Goal: Feedback & Contribution: Contribute content

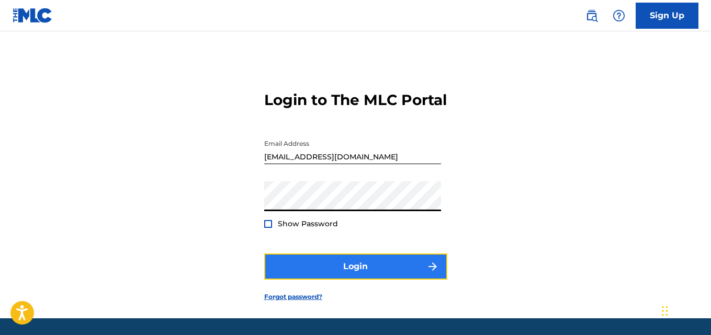
click at [345, 279] on button "Login" at bounding box center [355, 267] width 183 height 26
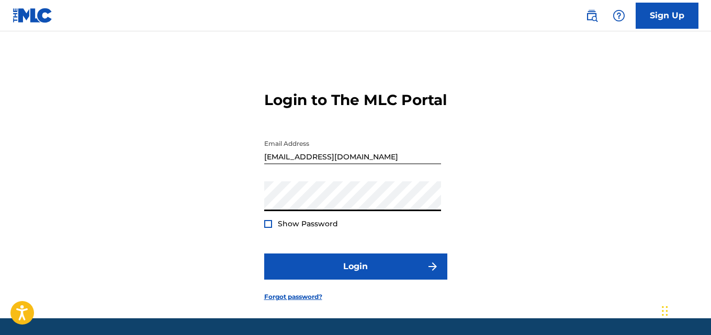
click at [269, 228] on div at bounding box center [268, 224] width 8 height 8
click at [269, 227] on img at bounding box center [268, 224] width 6 height 6
click at [269, 228] on div at bounding box center [268, 224] width 8 height 8
click at [271, 228] on div at bounding box center [268, 224] width 8 height 8
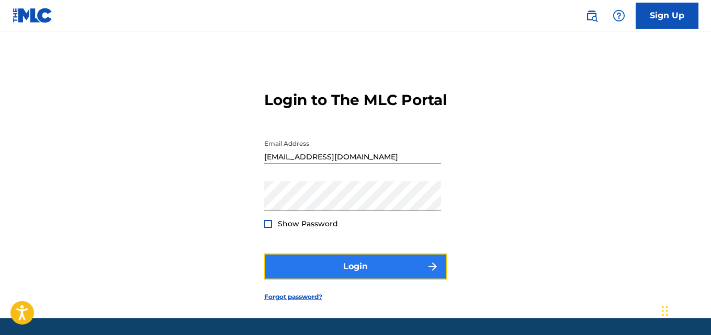
click at [348, 280] on button "Login" at bounding box center [355, 267] width 183 height 26
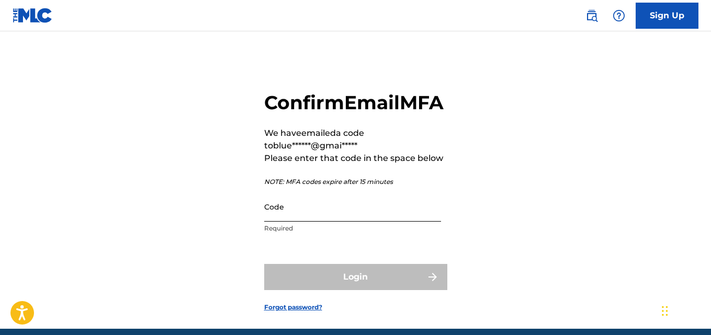
click at [281, 222] on input "Code" at bounding box center [352, 207] width 177 height 30
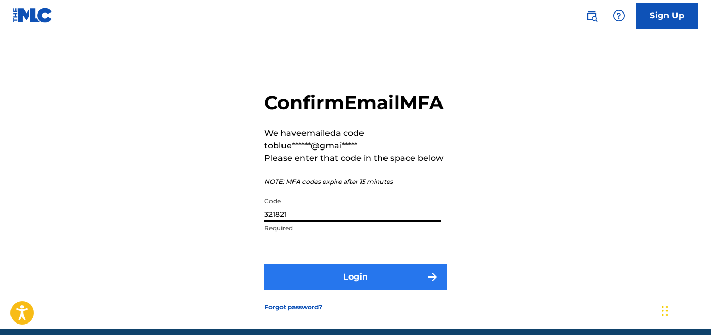
type input "321821"
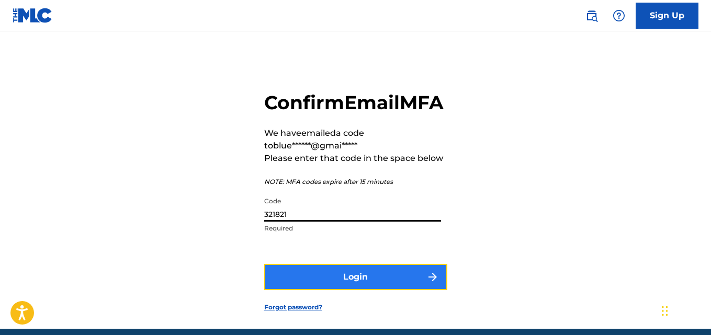
click at [381, 290] on button "Login" at bounding box center [355, 277] width 183 height 26
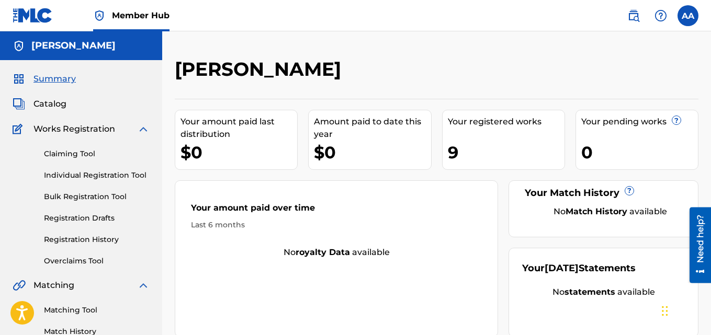
scroll to position [293, 0]
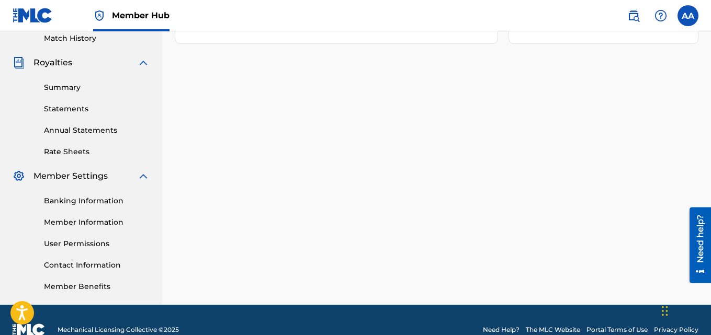
click at [142, 64] on img at bounding box center [143, 62] width 13 height 13
click at [142, 44] on div "Matching Tool Match History" at bounding box center [81, 20] width 137 height 45
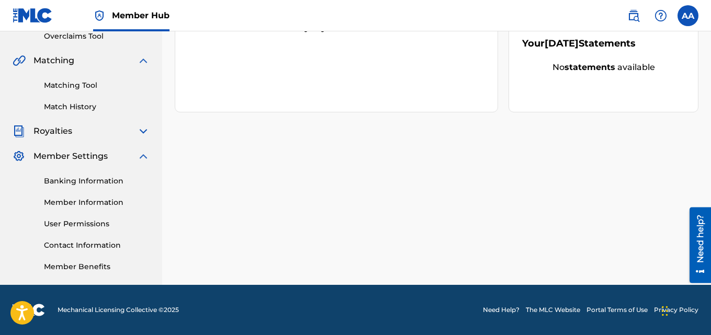
click at [142, 64] on div "Matching Matching Tool Match History" at bounding box center [81, 83] width 137 height 58
click at [142, 64] on img at bounding box center [143, 60] width 13 height 13
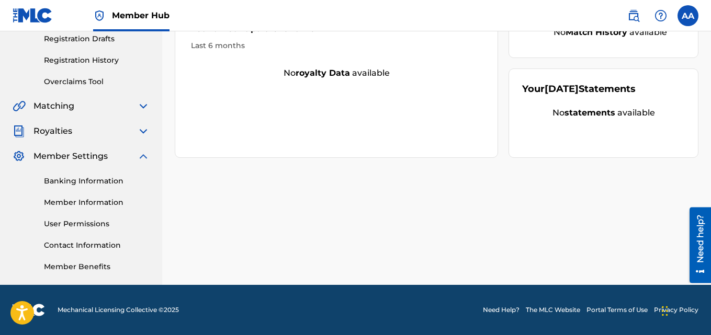
click at [142, 64] on div "Claiming Tool Individual Registration Tool Bulk Registration Tool Registration …" at bounding box center [81, 21] width 137 height 131
click at [140, 155] on img at bounding box center [143, 156] width 13 height 13
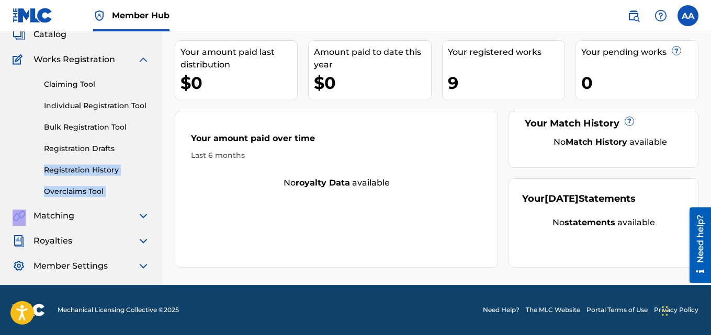
scroll to position [70, 0]
click at [142, 59] on img at bounding box center [143, 59] width 13 height 13
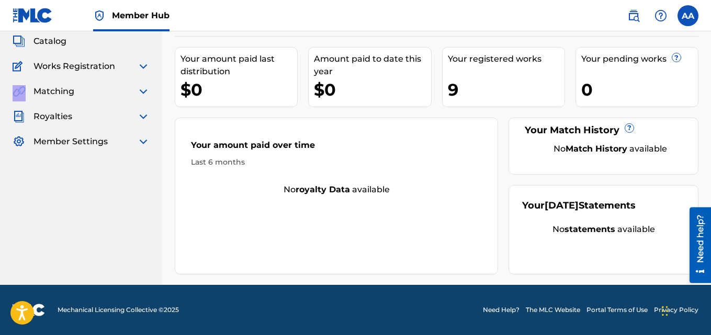
scroll to position [63, 0]
click at [45, 41] on span "Catalog" at bounding box center [49, 41] width 33 height 13
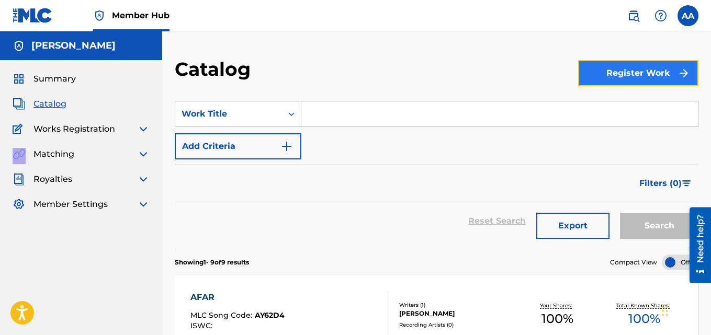
click at [633, 78] on button "Register Work" at bounding box center [638, 73] width 120 height 26
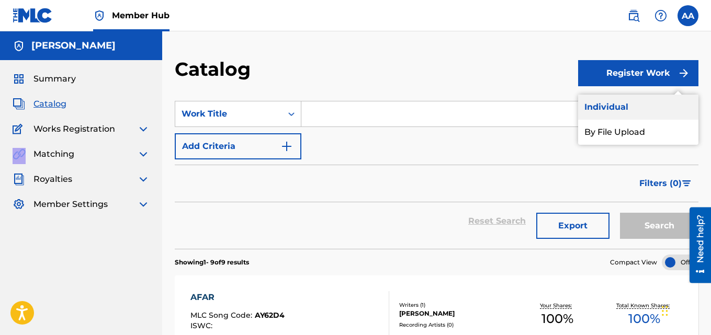
click at [610, 105] on link "Individual" at bounding box center [638, 107] width 120 height 25
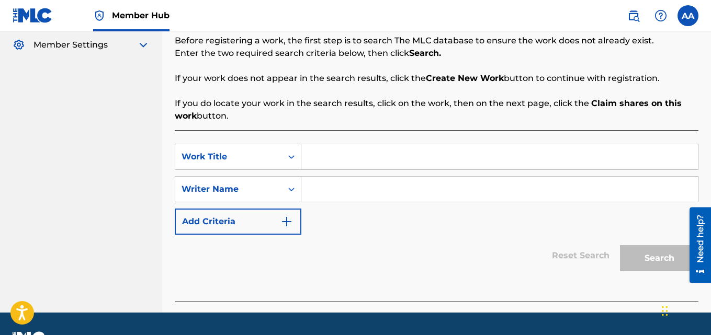
scroll to position [187, 0]
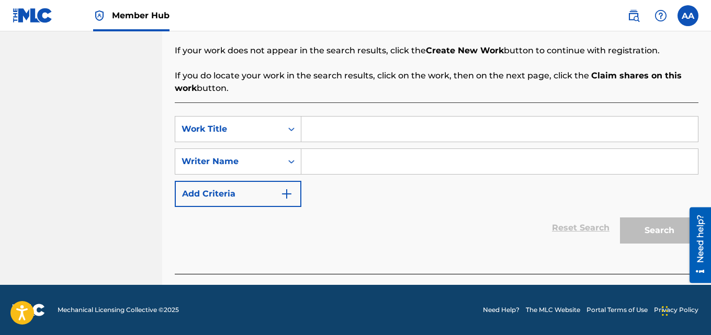
drag, startPoint x: 335, startPoint y: 112, endPoint x: 330, endPoint y: 119, distance: 8.7
click at [330, 119] on div "SearchWithCriteria48deff2e-a1a2-462d-88d9-59c35cb385b2 Work Title SearchWithCri…" at bounding box center [436, 188] width 523 height 172
click at [328, 129] on input "Search Form" at bounding box center [499, 129] width 396 height 25
type input "My Feelings"
click at [266, 164] on div "Writer Name" at bounding box center [228, 161] width 94 height 13
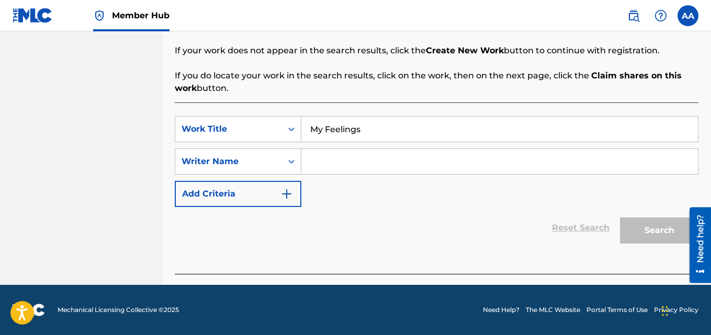
click at [285, 162] on div "Search Form" at bounding box center [291, 161] width 19 height 19
click at [318, 159] on input "Search Form" at bounding box center [499, 161] width 396 height 25
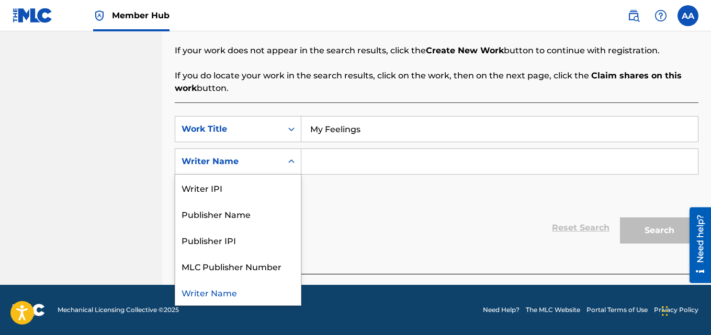
click at [246, 166] on div "Writer Name" at bounding box center [228, 161] width 94 height 13
click at [226, 216] on div "Publisher Name" at bounding box center [237, 214] width 125 height 26
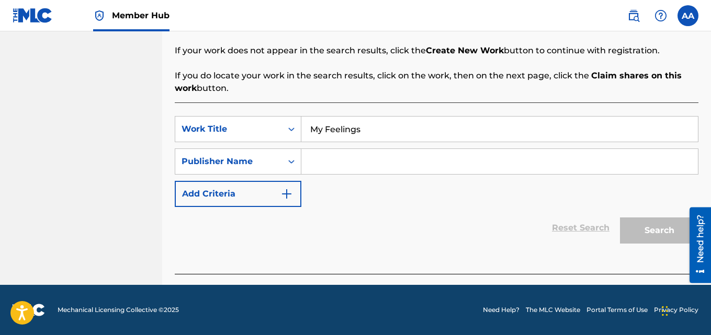
click at [319, 156] on input "Search Form" at bounding box center [499, 161] width 396 height 25
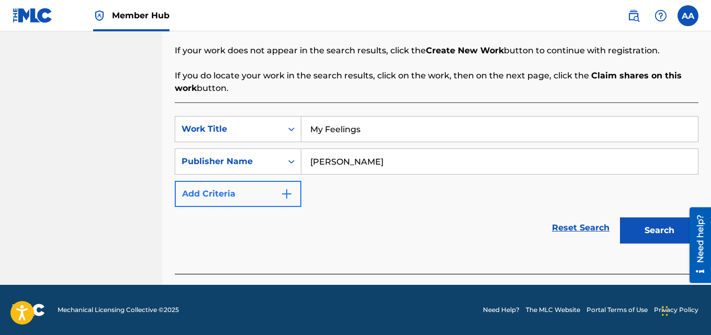
type input "[PERSON_NAME]"
click at [293, 200] on button "Add Criteria" at bounding box center [238, 194] width 127 height 26
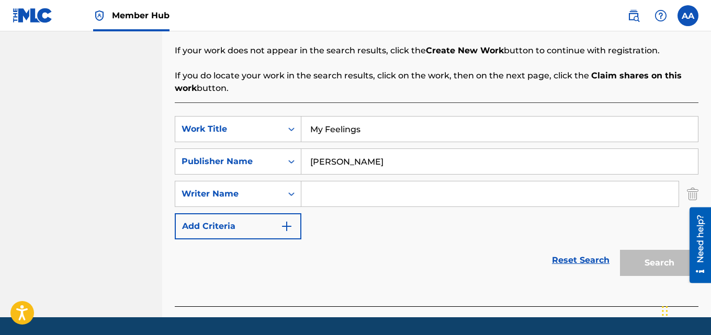
click at [338, 191] on input "Search Form" at bounding box center [489, 193] width 377 height 25
click at [329, 191] on input "Search Form" at bounding box center [489, 193] width 377 height 25
type input "a"
click at [438, 157] on input "[PERSON_NAME]" at bounding box center [499, 161] width 396 height 25
click at [435, 167] on input "[PERSON_NAME]" at bounding box center [499, 161] width 396 height 25
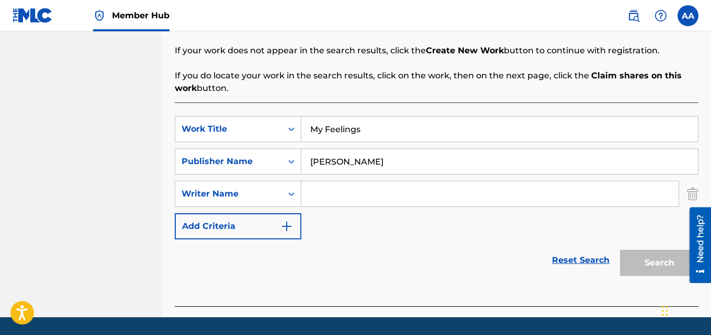
click at [357, 197] on input "Search Form" at bounding box center [489, 193] width 377 height 25
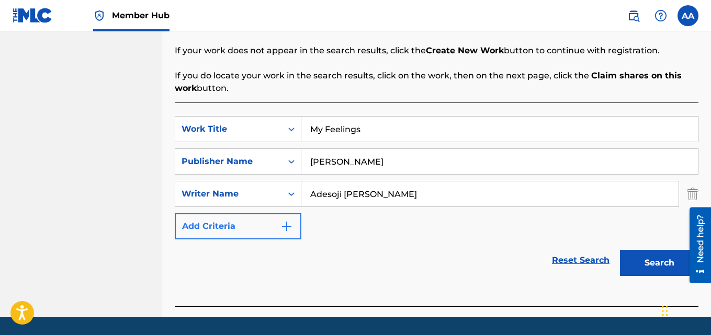
type input "Adesoji [PERSON_NAME]"
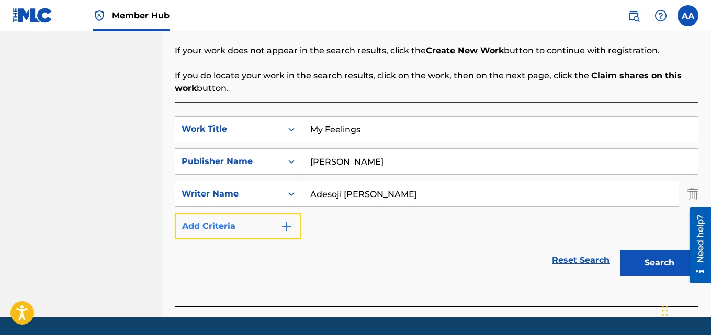
click at [270, 231] on button "Add Criteria" at bounding box center [238, 226] width 127 height 26
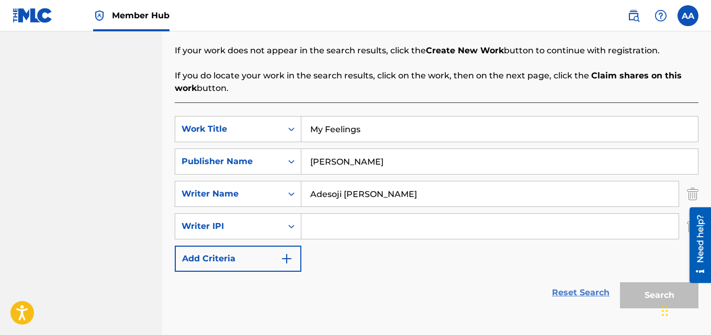
click at [585, 295] on link "Reset Search" at bounding box center [580, 292] width 68 height 23
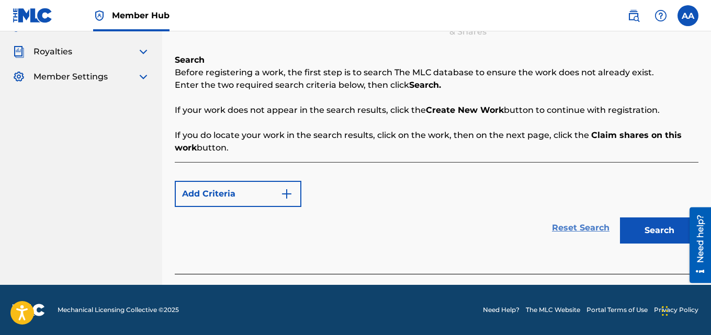
scroll to position [128, 0]
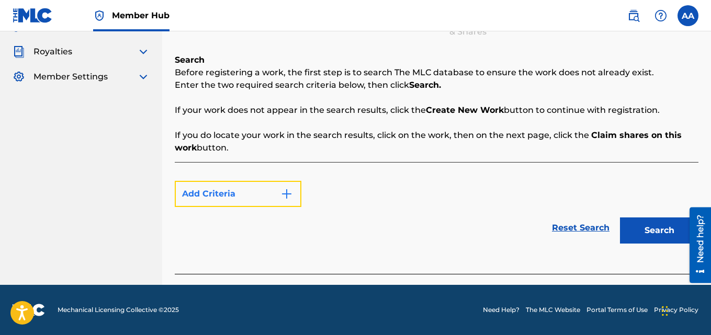
click at [230, 191] on button "Add Criteria" at bounding box center [238, 194] width 127 height 26
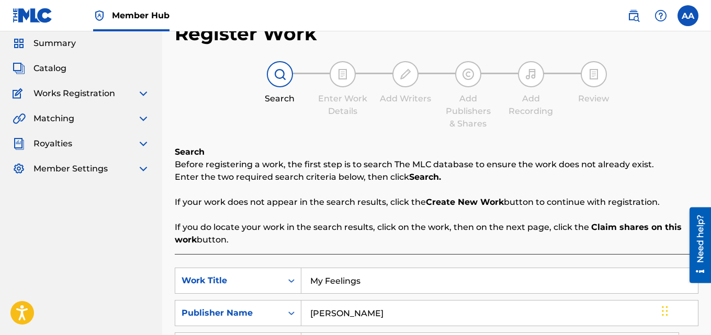
scroll to position [33, 0]
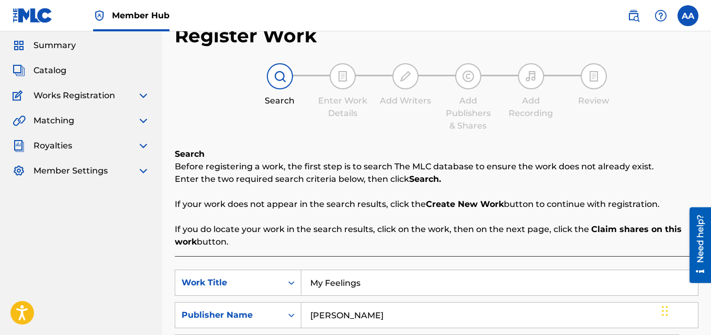
click at [71, 98] on span "Works Registration" at bounding box center [74, 95] width 82 height 13
click at [146, 95] on img at bounding box center [143, 95] width 13 height 13
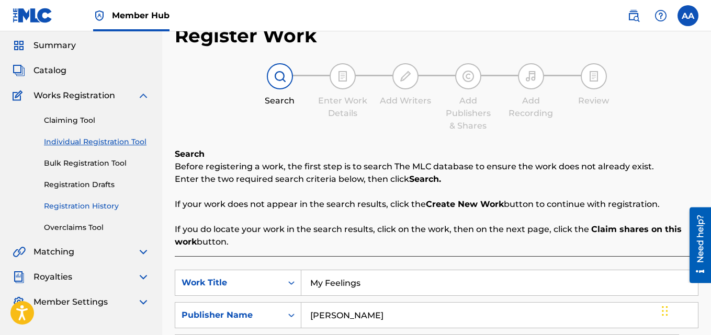
click at [91, 206] on link "Registration History" at bounding box center [97, 206] width 106 height 11
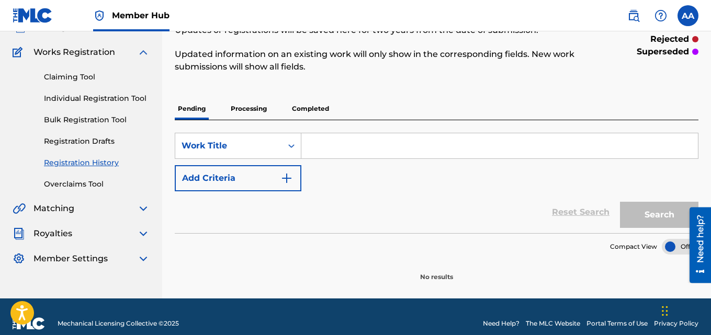
scroll to position [84, 0]
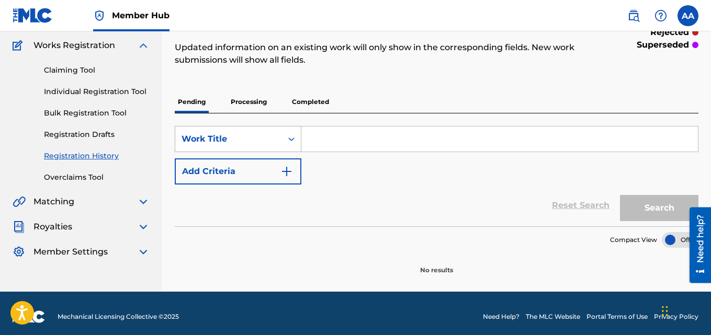
click at [232, 143] on div "Work Title" at bounding box center [228, 139] width 94 height 13
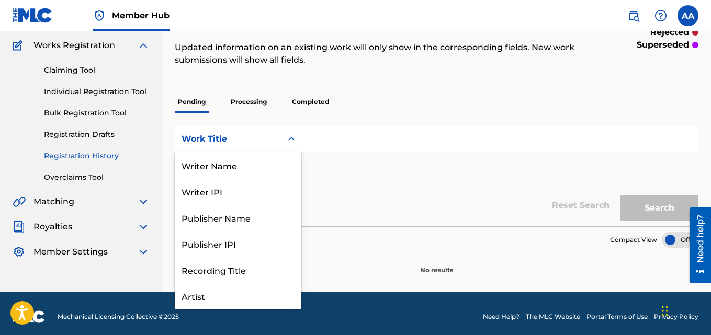
scroll to position [52, 0]
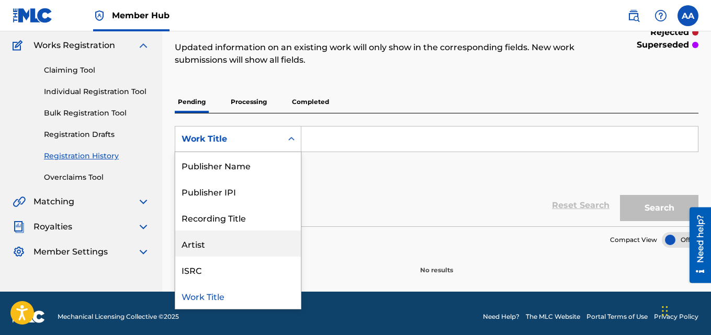
click at [213, 238] on div "Artist" at bounding box center [237, 244] width 125 height 26
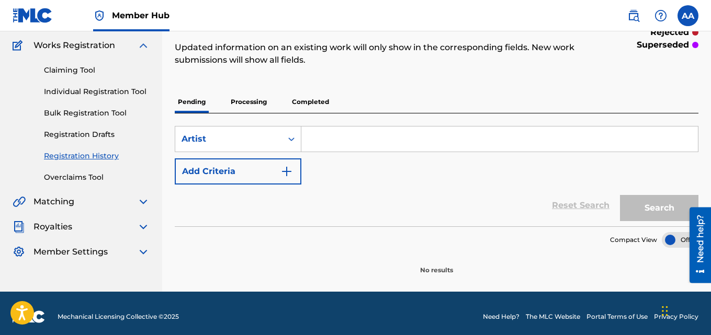
click at [324, 138] on input "Search Form" at bounding box center [499, 139] width 396 height 25
click at [319, 141] on input "Search Form" at bounding box center [499, 139] width 396 height 25
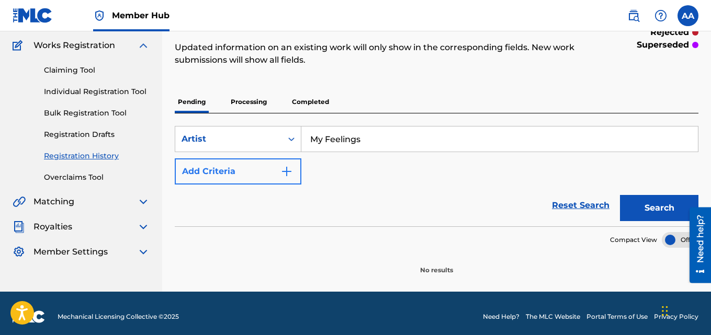
type input "My Feelings"
click at [244, 181] on button "Add Criteria" at bounding box center [238, 171] width 127 height 26
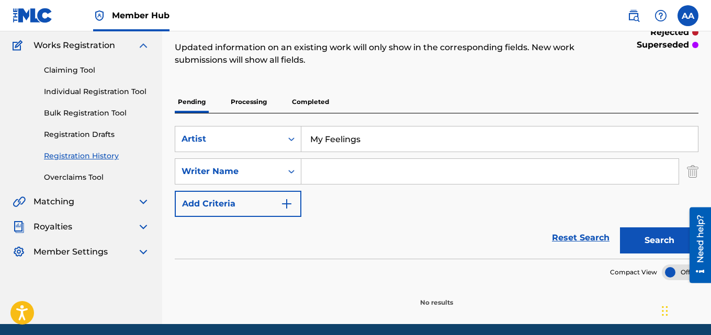
click at [352, 169] on input "Search Form" at bounding box center [489, 171] width 377 height 25
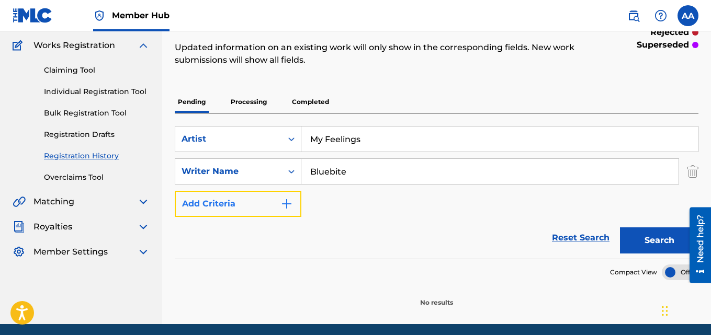
click at [260, 203] on button "Add Criteria" at bounding box center [238, 204] width 127 height 26
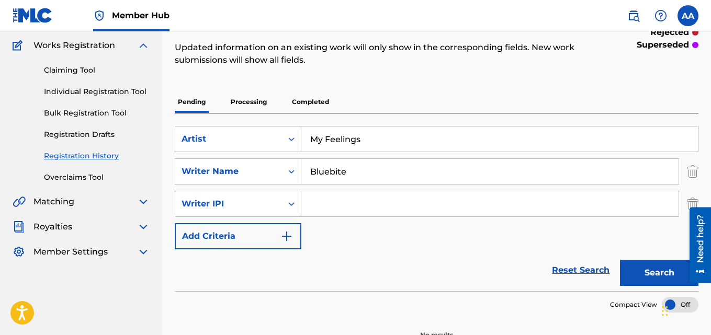
click at [143, 45] on img at bounding box center [143, 45] width 13 height 13
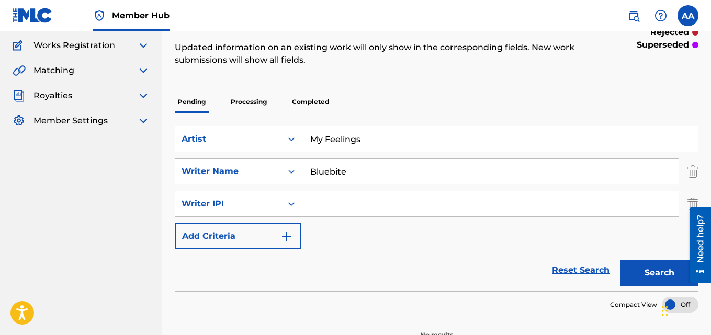
click at [77, 124] on span "Member Settings" at bounding box center [70, 121] width 74 height 13
click at [144, 120] on img at bounding box center [143, 121] width 13 height 13
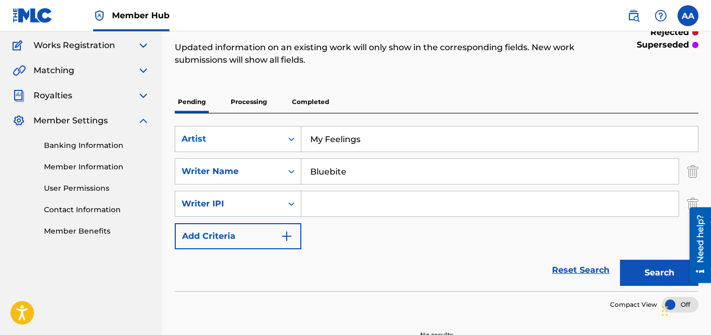
click at [358, 174] on input "Bluebite" at bounding box center [489, 171] width 377 height 25
type input "B"
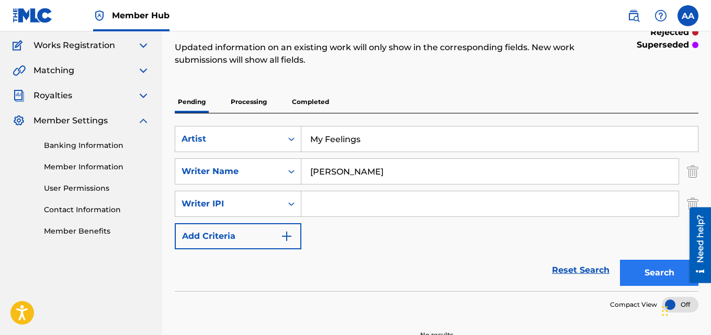
type input "[PERSON_NAME]"
click at [641, 277] on button "Search" at bounding box center [659, 273] width 78 height 26
click at [704, 104] on div "Registration History Registration History is a record of new work submissions o…" at bounding box center [436, 165] width 549 height 383
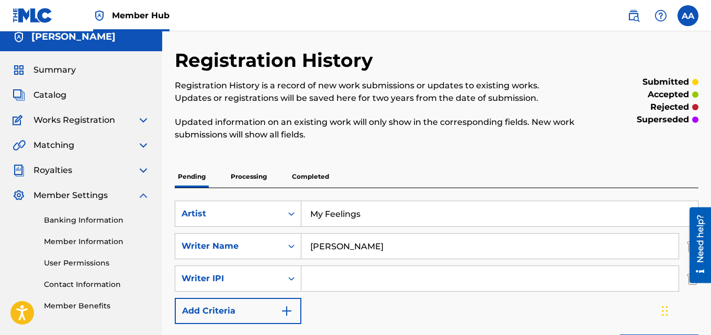
scroll to position [0, 0]
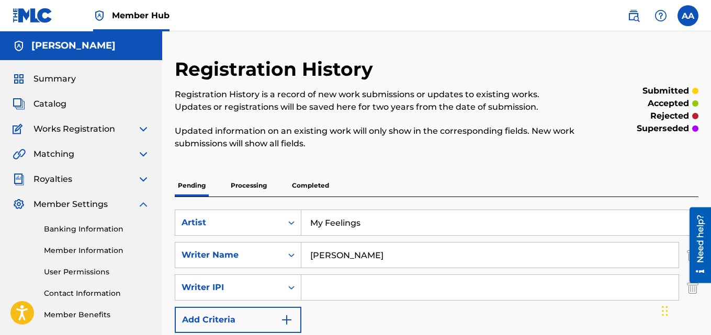
click at [141, 130] on img at bounding box center [143, 129] width 13 height 13
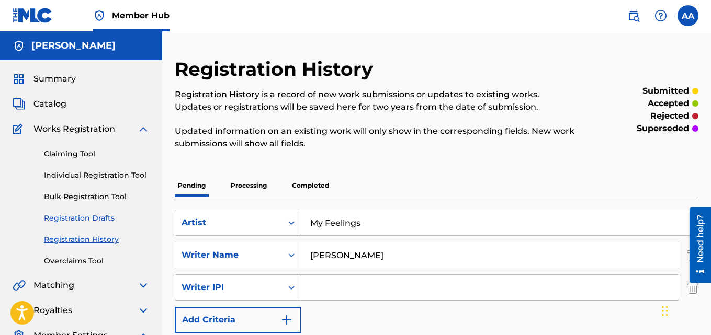
click at [89, 216] on link "Registration Drafts" at bounding box center [97, 218] width 106 height 11
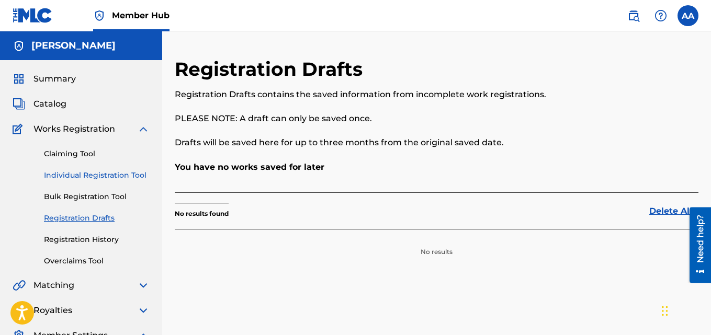
click at [90, 178] on link "Individual Registration Tool" at bounding box center [97, 175] width 106 height 11
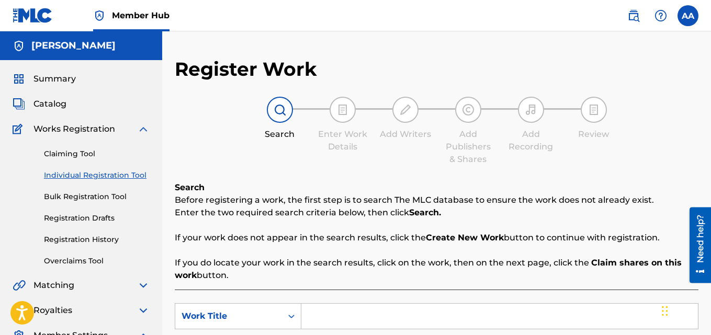
scroll to position [187, 0]
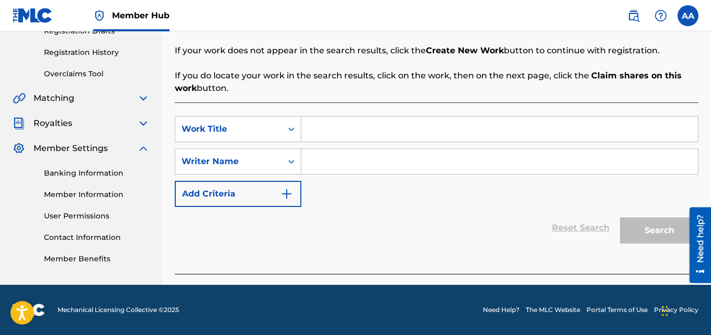
click at [336, 130] on input "Search Form" at bounding box center [499, 129] width 396 height 25
type input "My Feelings"
click at [344, 153] on input "Search Form" at bounding box center [499, 161] width 396 height 25
click at [333, 167] on input "Search Form" at bounding box center [499, 161] width 396 height 25
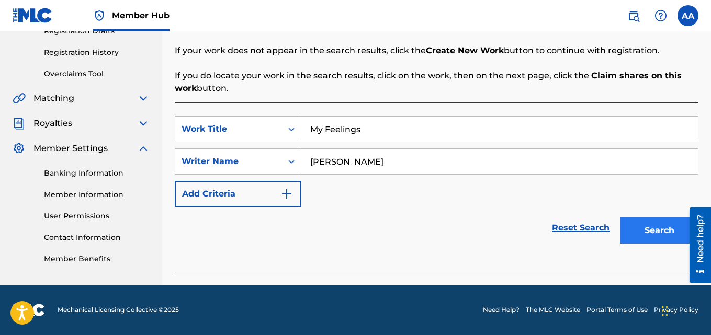
type input "[PERSON_NAME]"
click at [640, 231] on button "Search" at bounding box center [659, 231] width 78 height 26
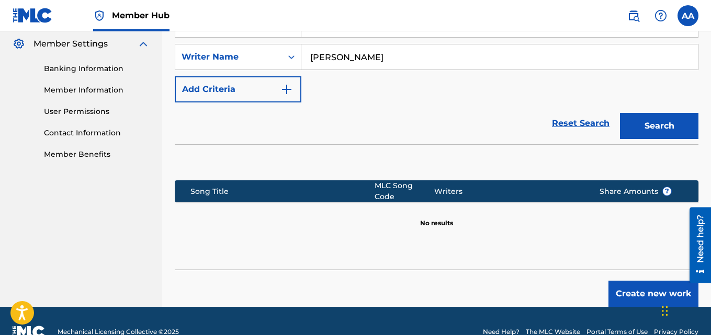
scroll to position [307, 0]
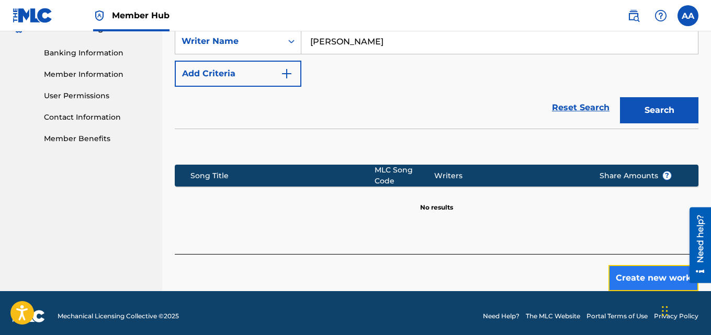
click at [655, 274] on button "Create new work" at bounding box center [653, 278] width 90 height 26
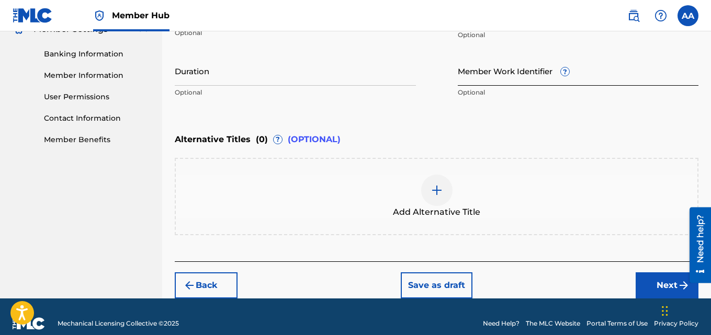
scroll to position [320, 0]
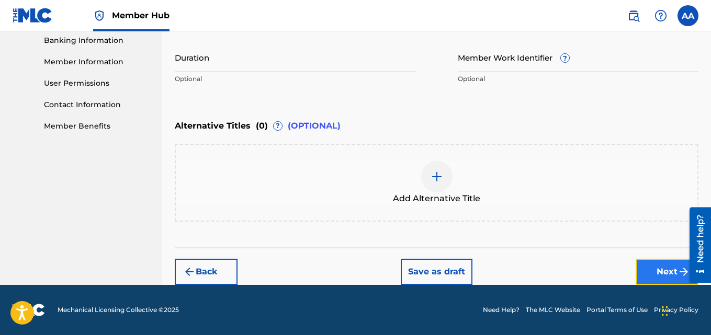
click at [659, 267] on button "Next" at bounding box center [666, 272] width 63 height 26
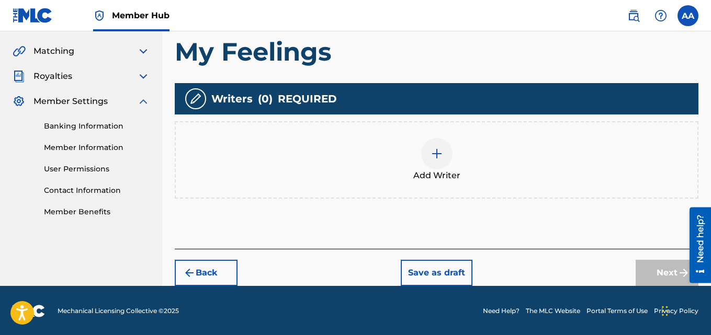
scroll to position [235, 0]
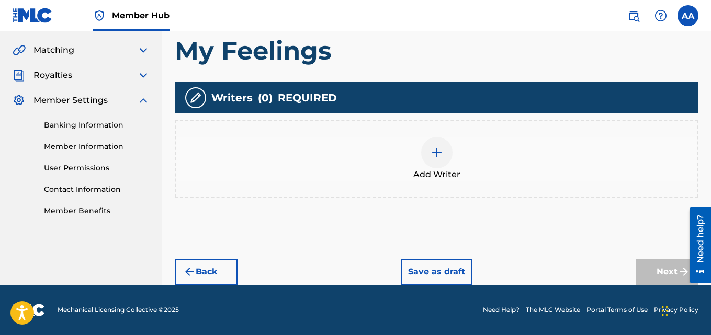
click at [426, 156] on div at bounding box center [436, 152] width 31 height 31
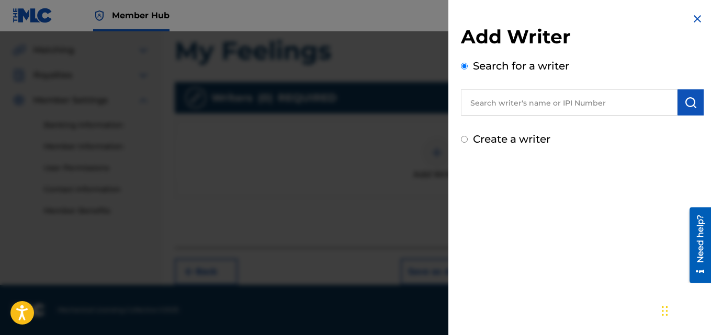
click at [522, 108] on input "text" at bounding box center [569, 102] width 216 height 26
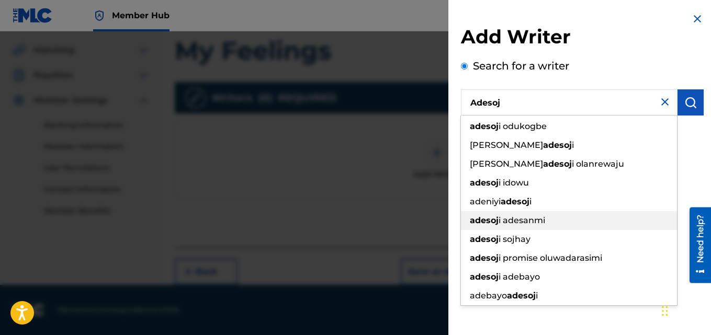
click at [522, 221] on span "i adesanmi" at bounding box center [521, 220] width 47 height 10
type input "[PERSON_NAME]"
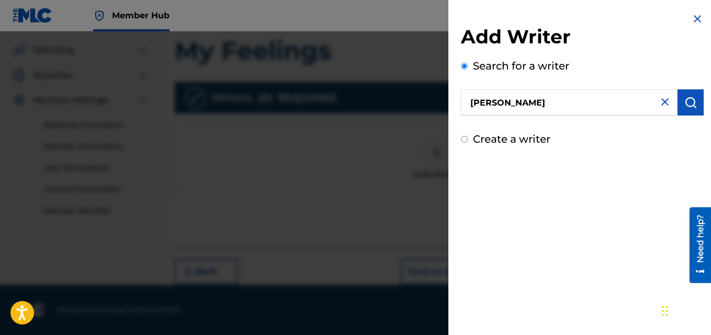
click at [465, 138] on input "Create a writer" at bounding box center [464, 139] width 7 height 7
radio input "false"
radio input "true"
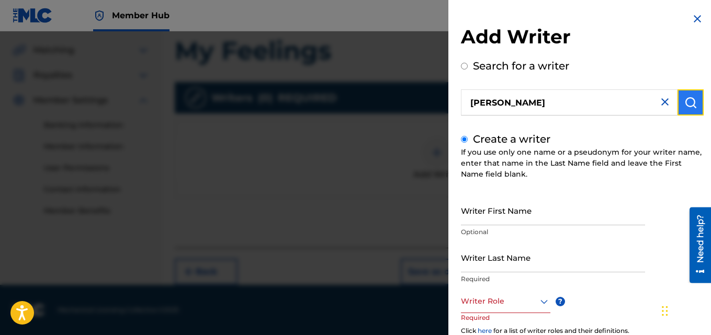
click at [684, 106] on img "submit" at bounding box center [690, 102] width 13 height 13
radio input "true"
click at [684, 106] on img "submit" at bounding box center [690, 102] width 13 height 13
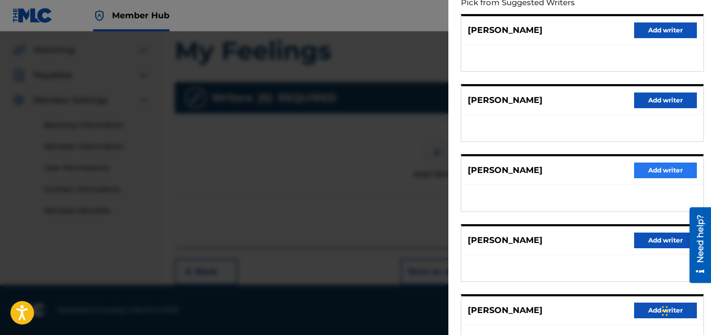
scroll to position [125, 0]
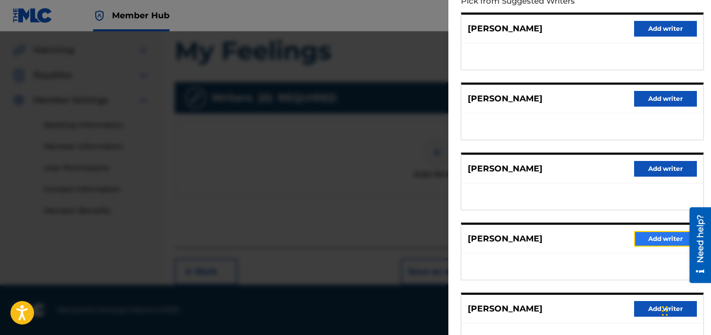
click at [657, 241] on button "Add writer" at bounding box center [665, 239] width 63 height 16
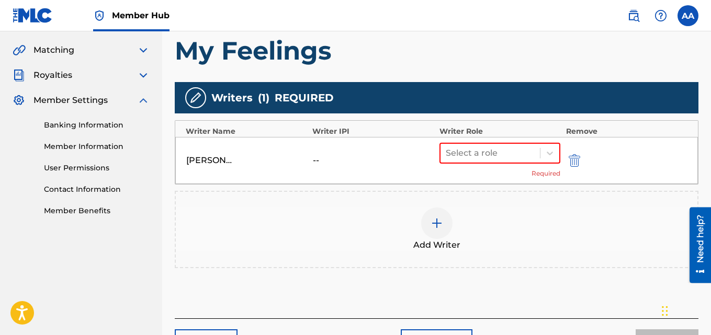
click at [313, 154] on div "--" at bounding box center [336, 160] width 47 height 13
click at [481, 155] on div at bounding box center [490, 153] width 89 height 15
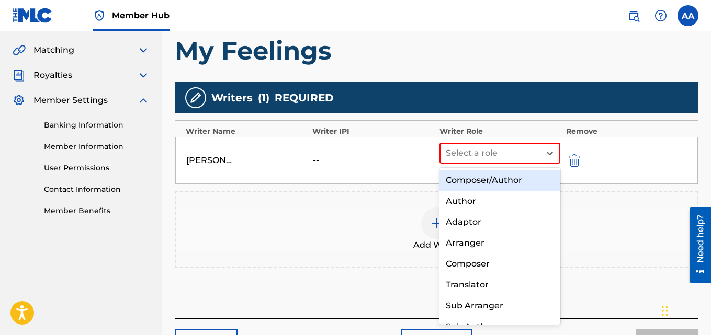
click at [497, 182] on div "Composer/Author" at bounding box center [499, 180] width 121 height 21
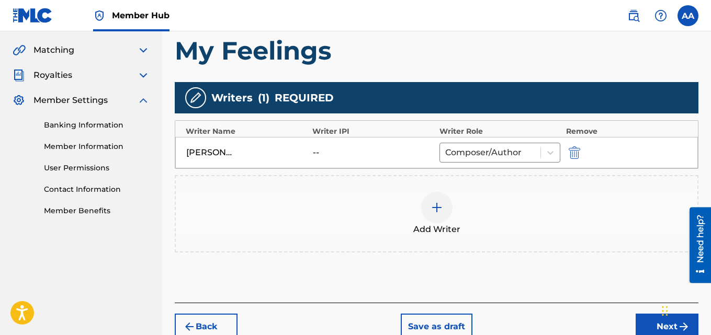
click at [436, 216] on div at bounding box center [436, 207] width 31 height 31
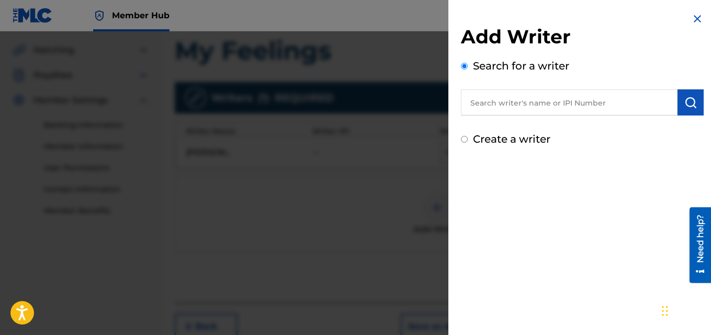
click at [504, 109] on input "text" at bounding box center [569, 102] width 216 height 26
type input "[PERSON_NAME] [PERSON_NAME]"
click at [476, 141] on label "Create a writer" at bounding box center [511, 139] width 77 height 13
radio input "true"
click at [467, 141] on input "Create a writer" at bounding box center [464, 139] width 7 height 7
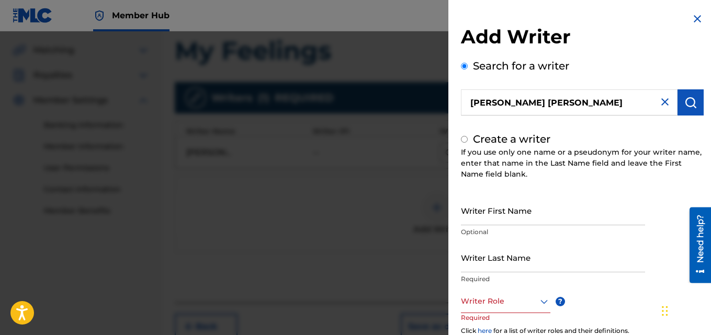
radio input "false"
radio input "true"
click at [461, 63] on input "Search for a writer" at bounding box center [464, 66] width 7 height 7
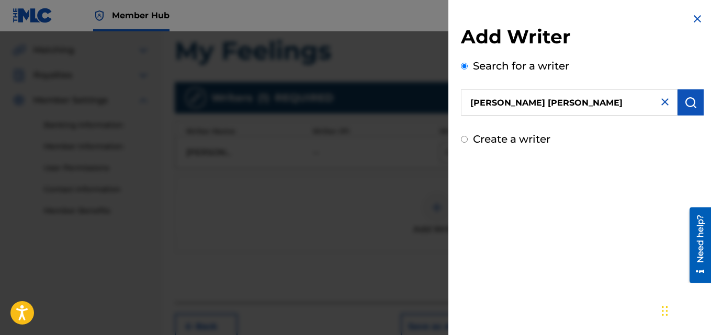
click at [461, 136] on input "Create a writer" at bounding box center [464, 139] width 7 height 7
radio input "false"
radio input "true"
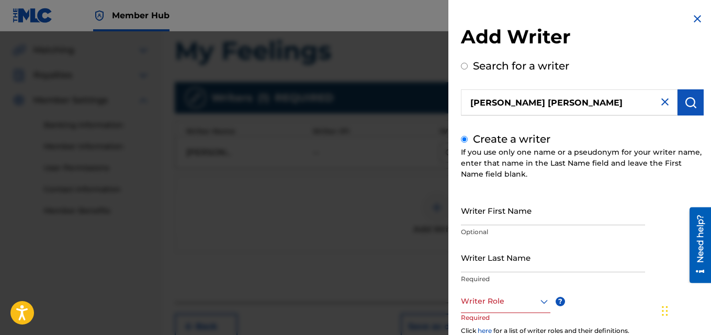
click at [461, 63] on input "Search for a writer" at bounding box center [464, 66] width 7 height 7
click at [461, 136] on input "Create a writer" at bounding box center [464, 139] width 7 height 7
radio input "false"
radio input "true"
click at [496, 213] on input "Writer First Name" at bounding box center [553, 211] width 184 height 30
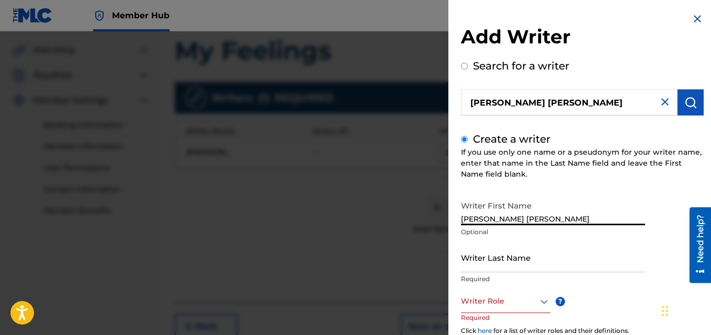
click at [563, 216] on input "[PERSON_NAME] [PERSON_NAME]" at bounding box center [553, 211] width 184 height 30
type input "Kolawole"
click at [520, 261] on input "Writer Last Name" at bounding box center [553, 258] width 184 height 30
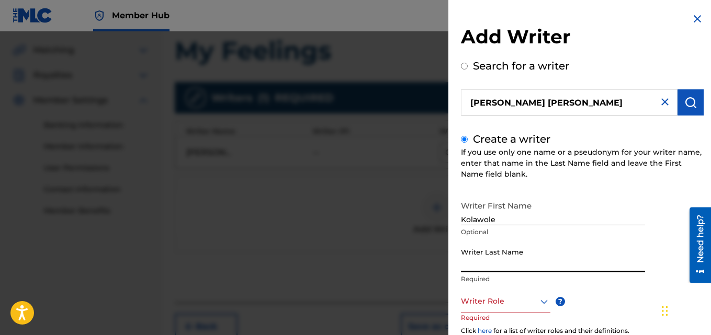
type input "a"
type input "Akintola"
click at [546, 303] on icon at bounding box center [544, 301] width 13 height 13
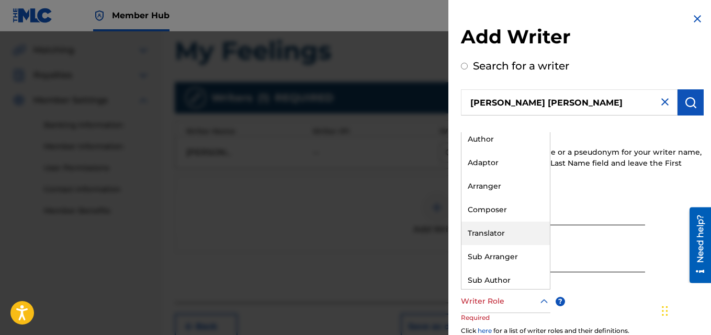
scroll to position [31, 0]
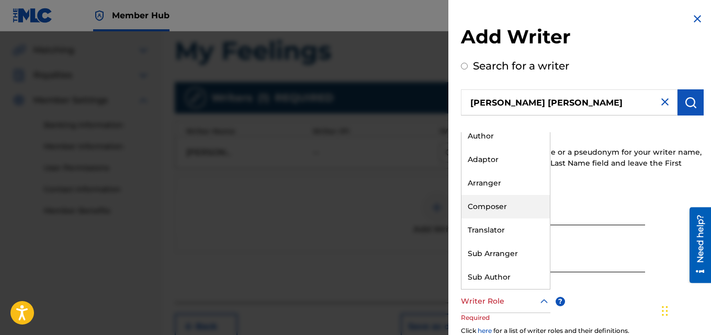
click at [503, 212] on div "Composer" at bounding box center [505, 207] width 88 height 24
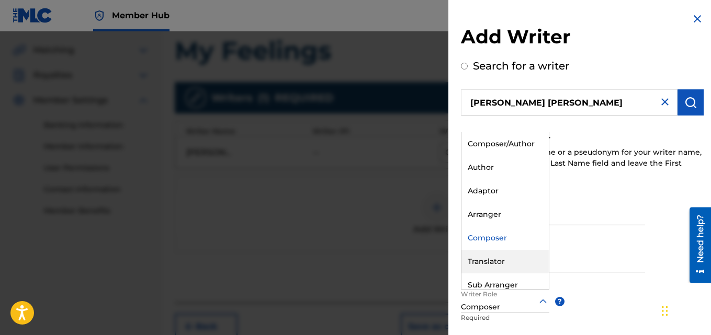
scroll to position [16, 0]
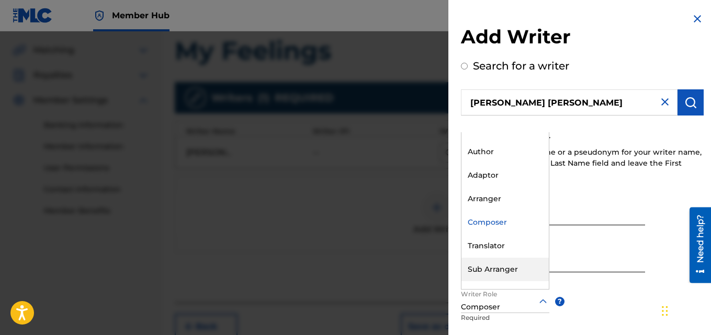
click at [638, 264] on input "Akintola" at bounding box center [553, 258] width 184 height 30
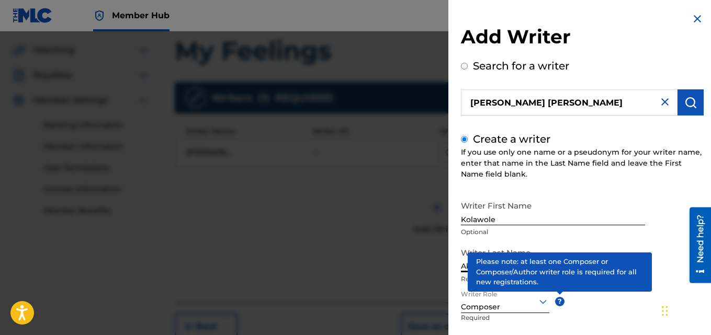
click at [665, 296] on div "Chat Widget" at bounding box center [684, 310] width 52 height 50
click at [664, 309] on div "Chat Widget" at bounding box center [684, 310] width 52 height 50
click at [664, 310] on div "Chat Widget" at bounding box center [684, 310] width 52 height 50
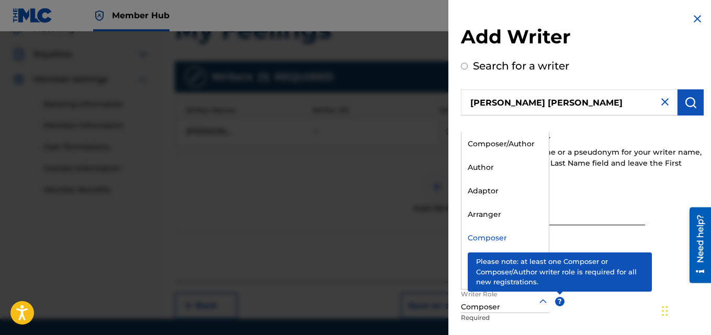
click at [544, 307] on icon at bounding box center [543, 301] width 13 height 13
click at [486, 212] on div "Arranger" at bounding box center [504, 215] width 87 height 24
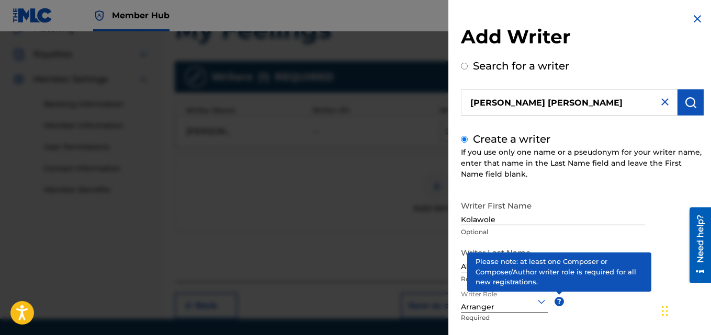
click at [571, 303] on div "Writer First Name [PERSON_NAME] Optional Writer Last Name [PERSON_NAME] Require…" at bounding box center [582, 311] width 243 height 230
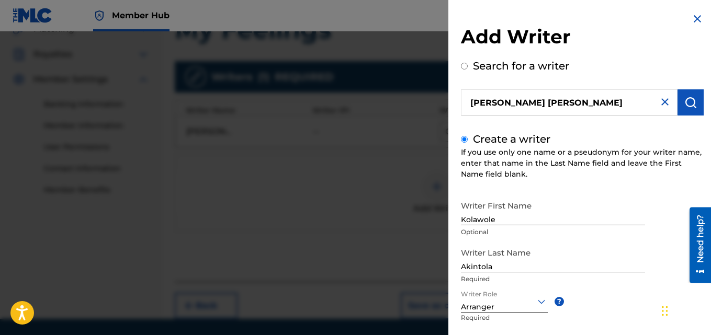
click at [548, 303] on div "Writer Role Arranger ? Required" at bounding box center [516, 313] width 110 height 47
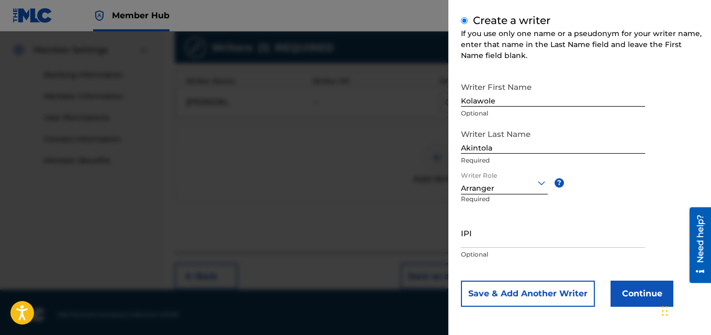
scroll to position [290, 0]
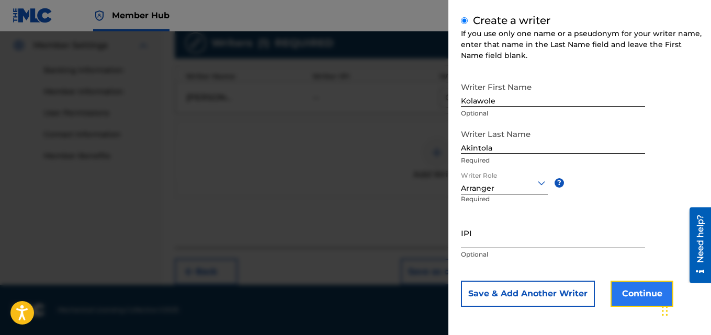
click at [631, 298] on button "Continue" at bounding box center [641, 294] width 63 height 26
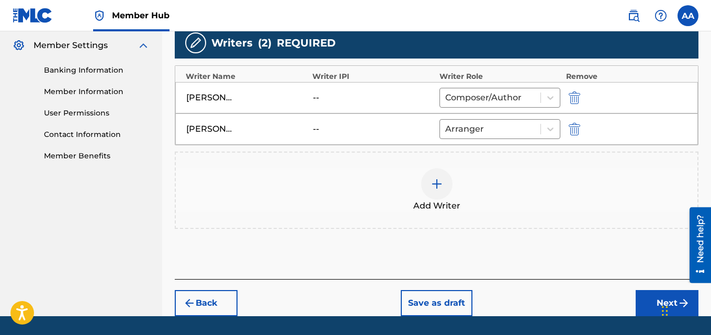
click at [663, 309] on div "Chat Widget" at bounding box center [684, 310] width 52 height 50
click at [651, 306] on button "Next" at bounding box center [666, 303] width 63 height 26
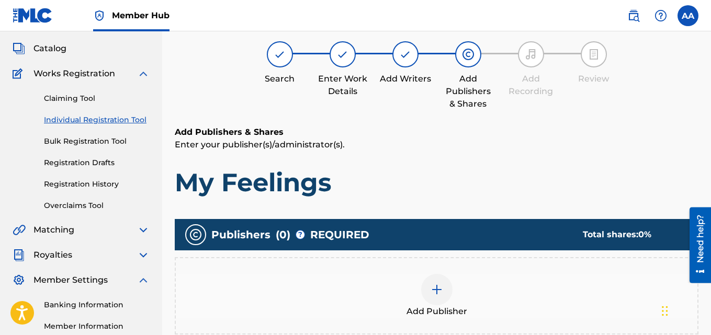
scroll to position [36, 0]
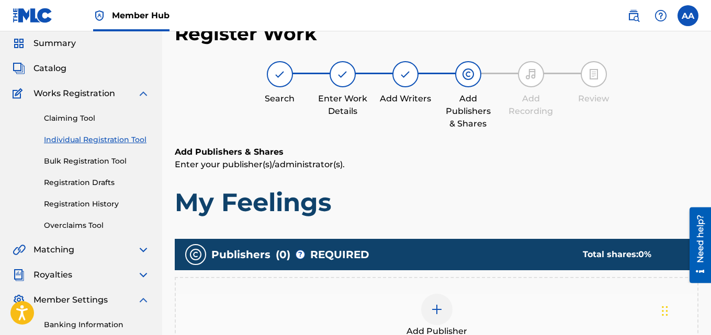
click at [650, 254] on span "0 %" at bounding box center [644, 254] width 13 height 10
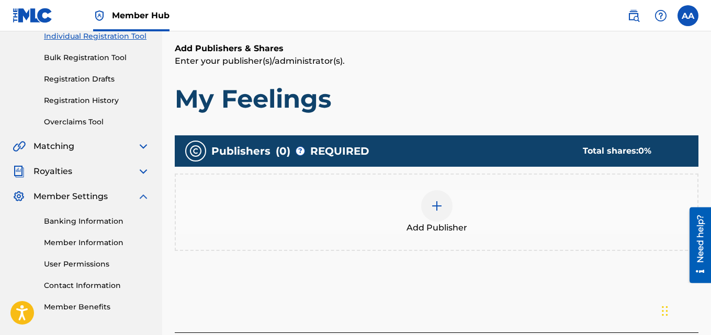
scroll to position [140, 0]
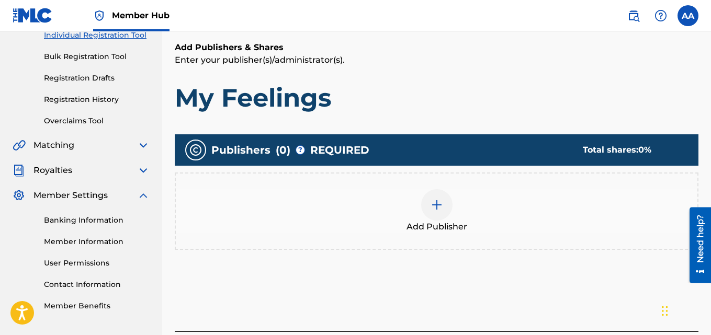
click at [429, 217] on div at bounding box center [436, 204] width 31 height 31
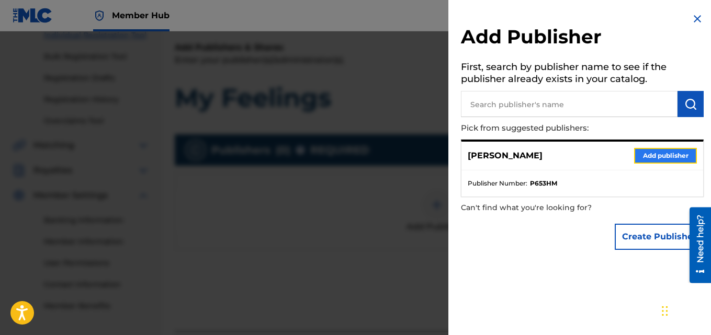
click at [651, 156] on button "Add publisher" at bounding box center [665, 156] width 63 height 16
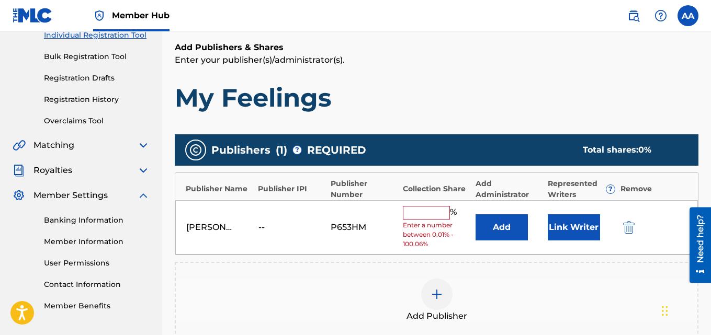
click at [413, 210] on input "text" at bounding box center [426, 213] width 47 height 14
type input "100"
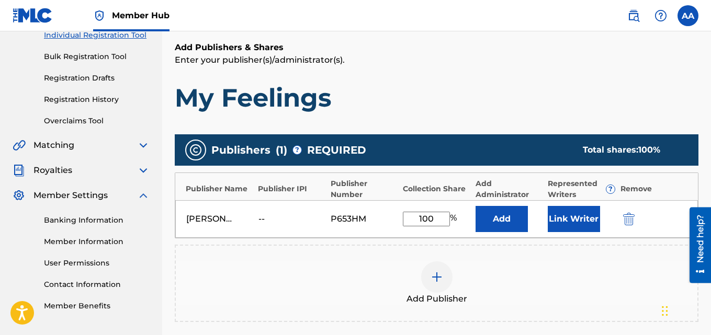
click at [434, 279] on img at bounding box center [436, 277] width 13 height 13
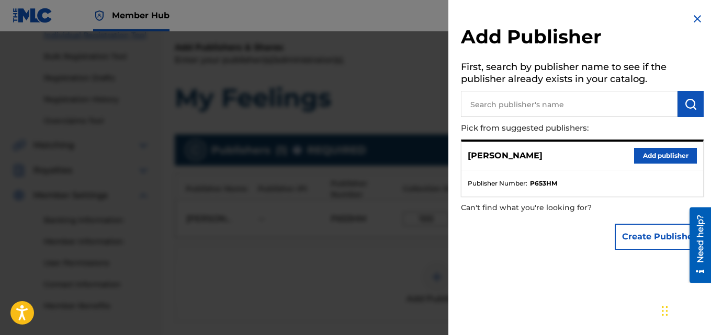
click at [532, 233] on div "Create Publisher" at bounding box center [582, 237] width 243 height 37
click at [693, 21] on img at bounding box center [697, 19] width 13 height 13
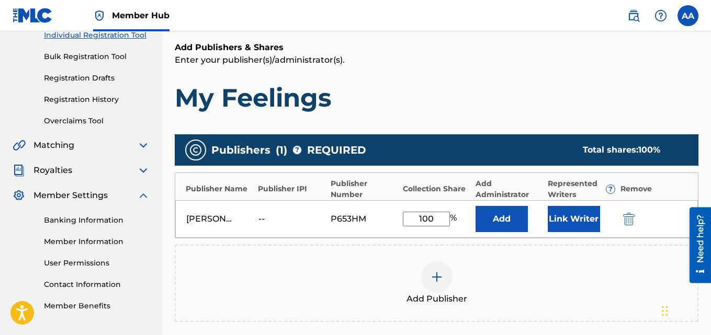
click at [618, 284] on div "Add Publisher" at bounding box center [436, 283] width 521 height 44
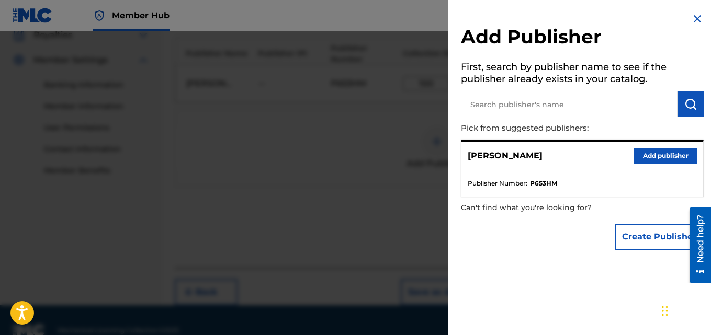
scroll to position [296, 0]
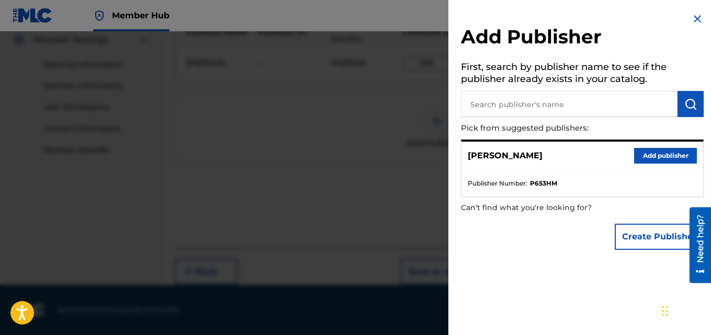
click at [568, 231] on div "Create Publisher" at bounding box center [582, 237] width 243 height 37
click at [658, 155] on button "Add publisher" at bounding box center [665, 156] width 63 height 16
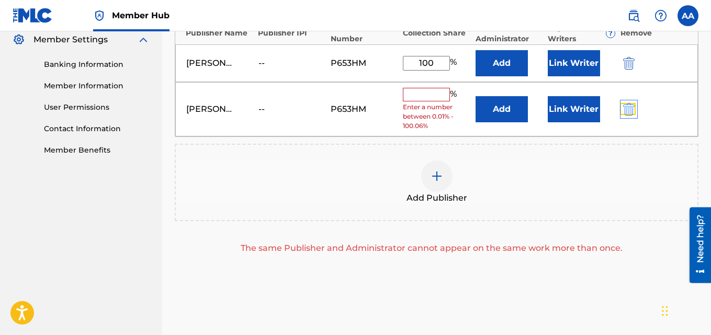
click at [626, 111] on img "submit" at bounding box center [629, 109] width 12 height 13
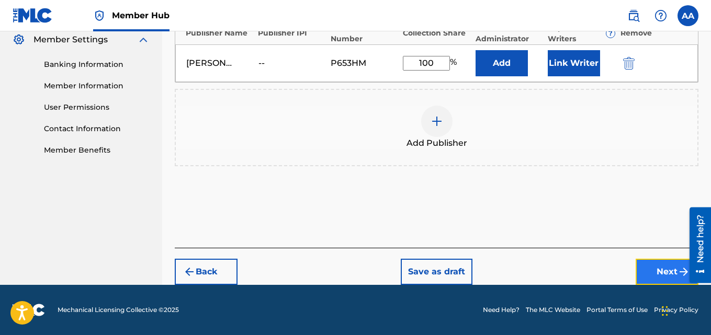
click at [667, 278] on button "Next" at bounding box center [666, 272] width 63 height 26
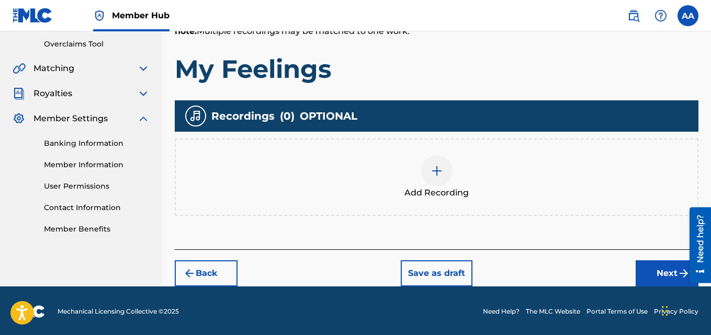
scroll to position [219, 0]
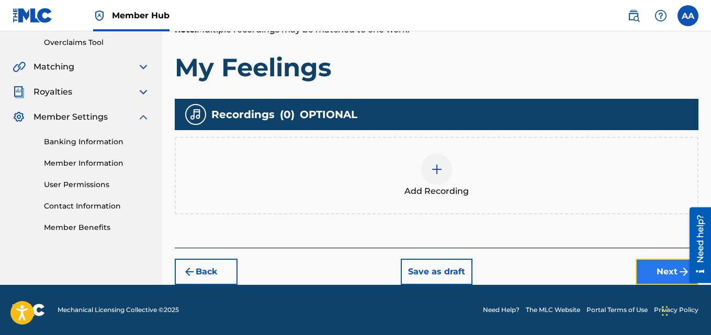
click at [657, 276] on button "Next" at bounding box center [666, 272] width 63 height 26
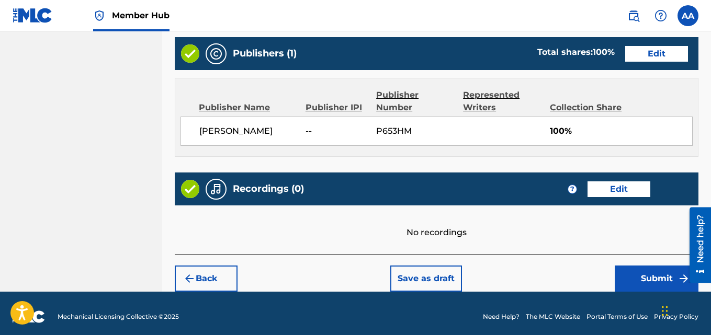
scroll to position [547, 0]
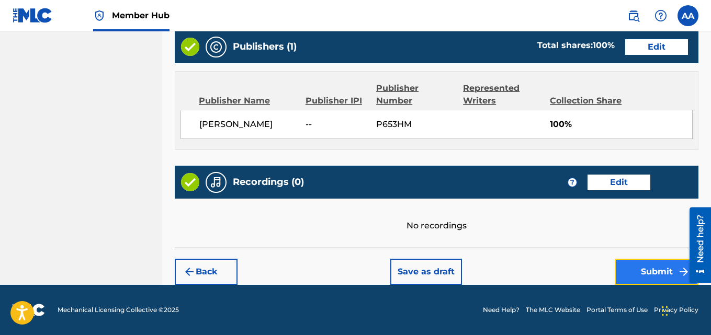
click at [655, 276] on button "Submit" at bounding box center [656, 272] width 84 height 26
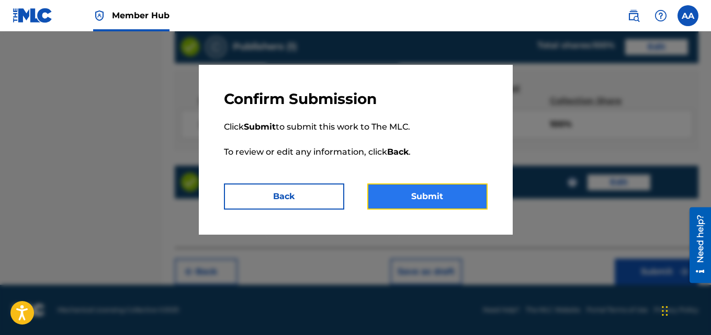
click at [446, 196] on button "Submit" at bounding box center [427, 197] width 120 height 26
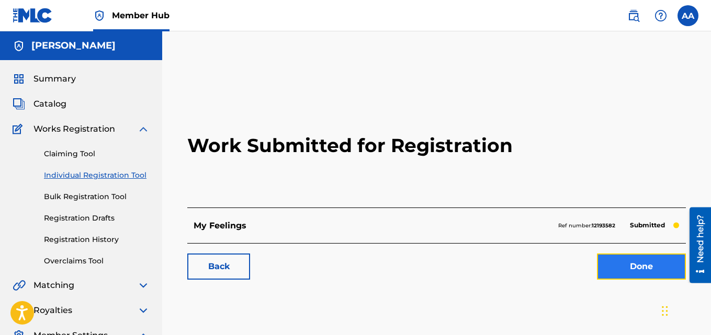
click at [625, 270] on link "Done" at bounding box center [641, 267] width 89 height 26
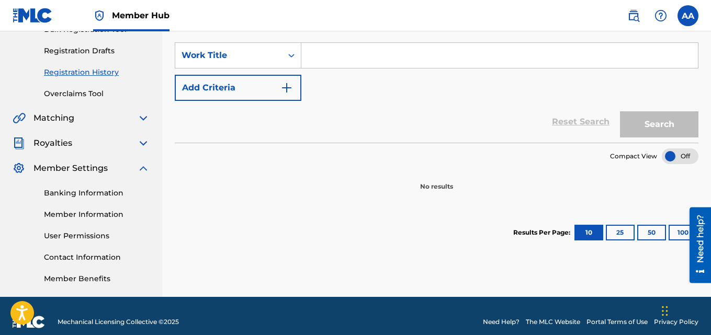
scroll to position [179, 0]
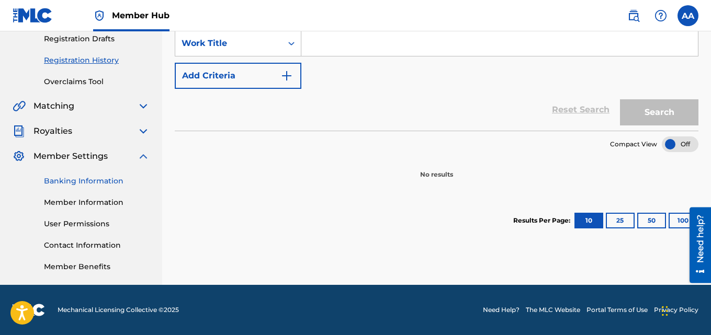
click at [74, 180] on link "Banking Information" at bounding box center [97, 181] width 106 height 11
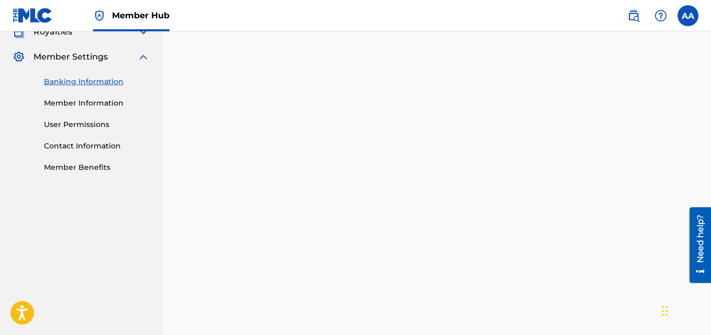
scroll to position [179, 0]
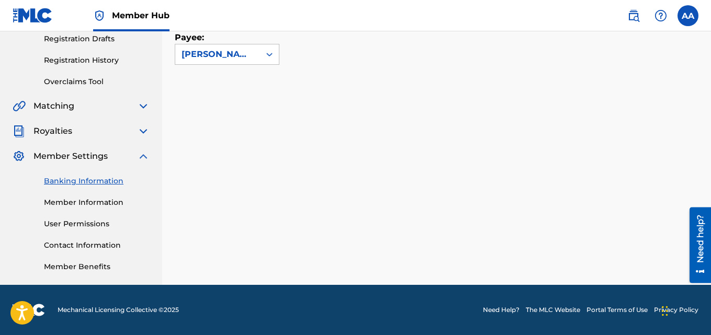
click at [569, 225] on div "Banking and Tax The Banking and Tax tab needs to be fully completed before any …" at bounding box center [436, 81] width 523 height 407
click at [708, 44] on div "Banking and Tax The Banking and Tax tab needs to be fully completed before any …" at bounding box center [436, 81] width 549 height 407
